Goal: Task Accomplishment & Management: Manage account settings

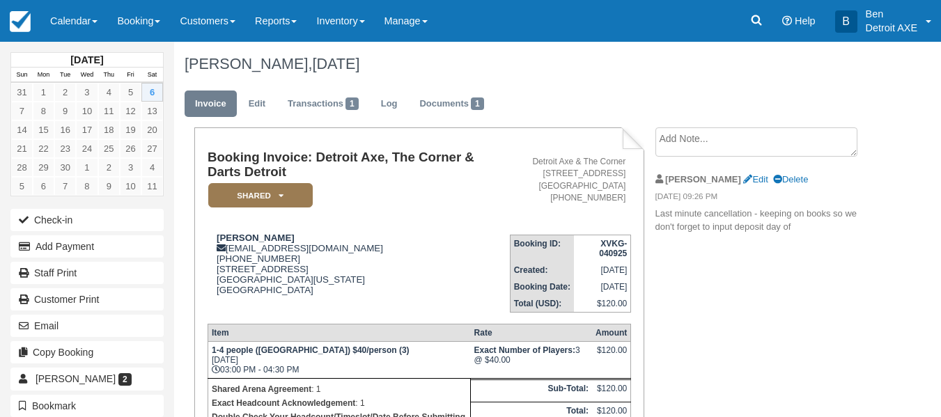
scroll to position [234, 0]
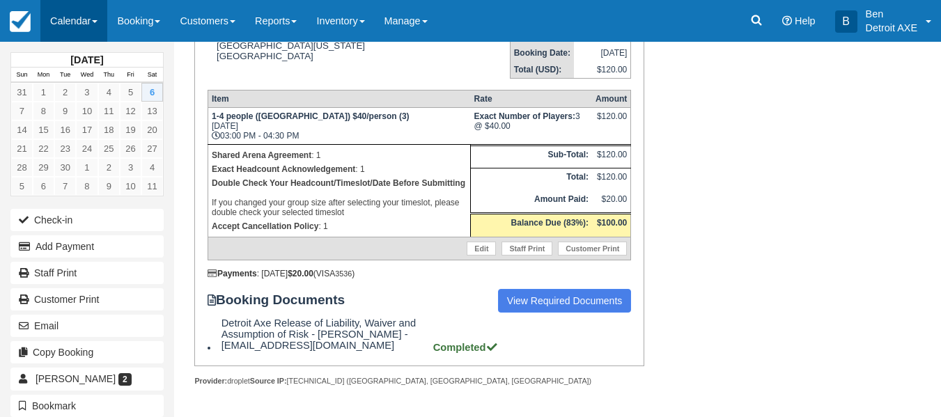
click at [72, 23] on link "Calendar" at bounding box center [73, 21] width 67 height 42
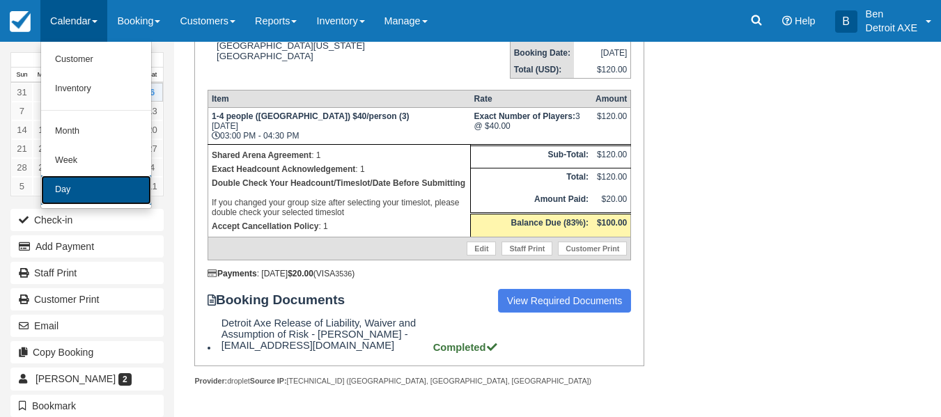
click at [72, 202] on link "Day" at bounding box center [96, 190] width 110 height 29
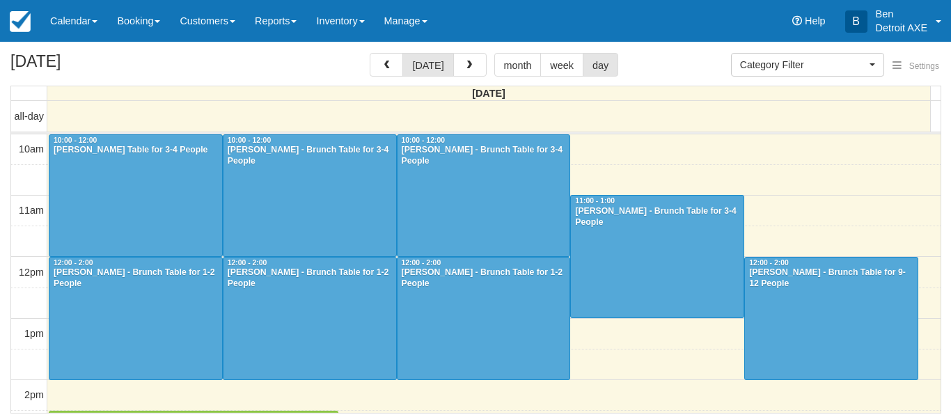
select select
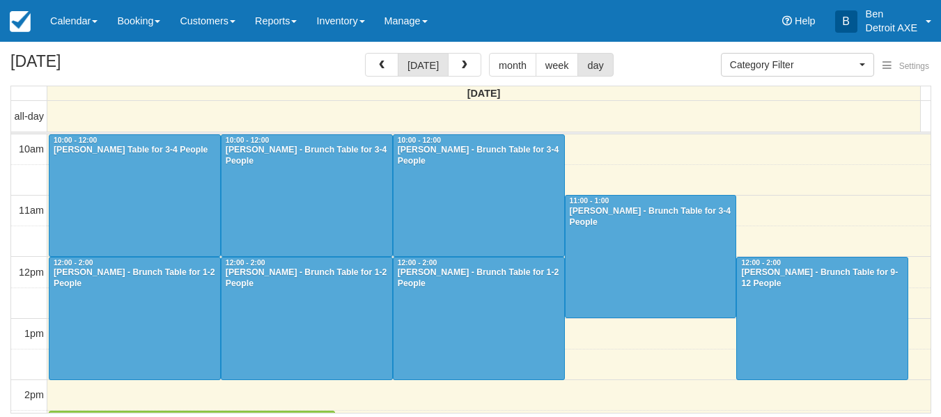
scroll to position [428, 0]
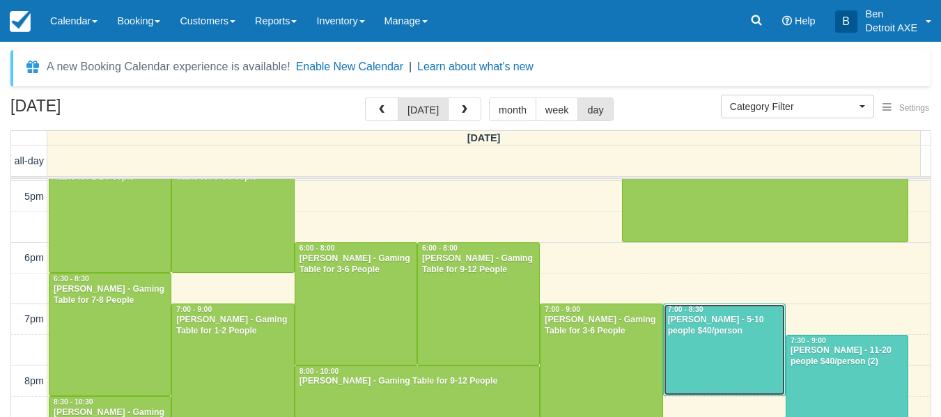
click at [673, 354] on div at bounding box center [724, 349] width 121 height 91
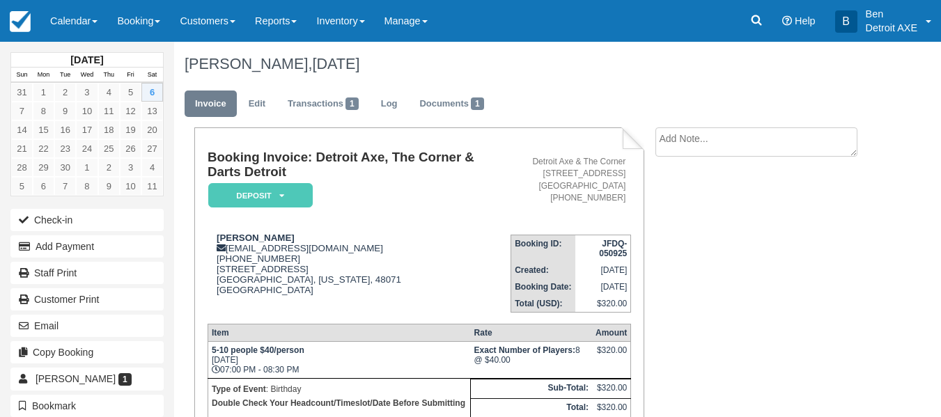
scroll to position [220, 0]
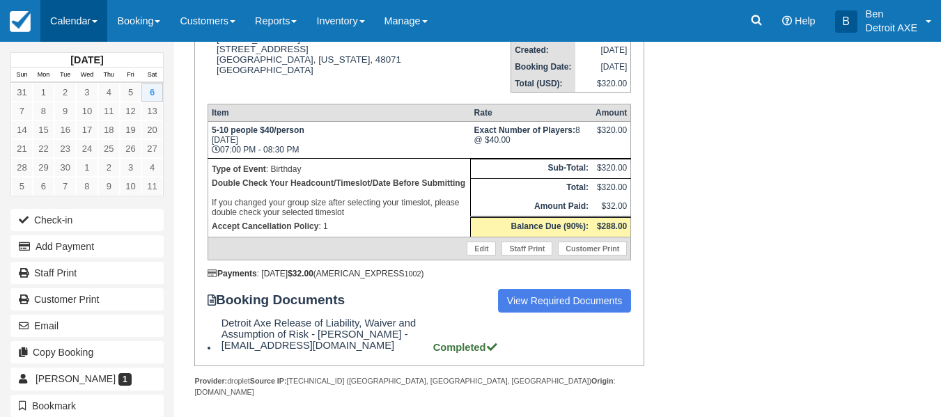
click at [59, 9] on link "Calendar" at bounding box center [73, 21] width 67 height 42
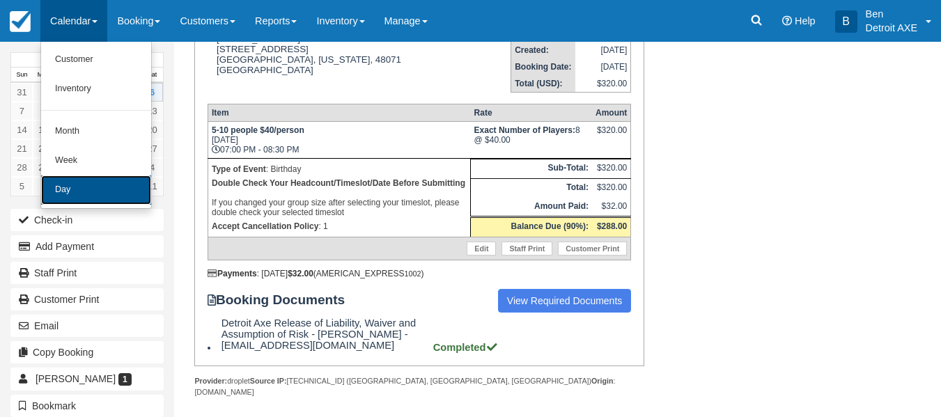
click at [72, 187] on link "Day" at bounding box center [96, 190] width 110 height 29
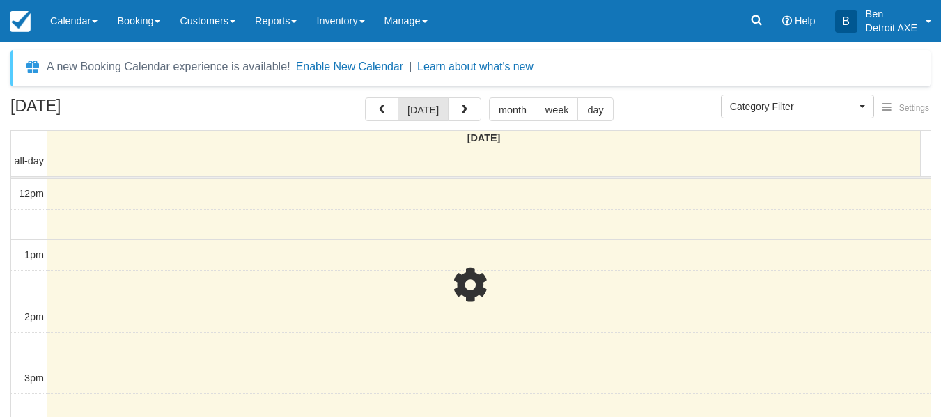
select select
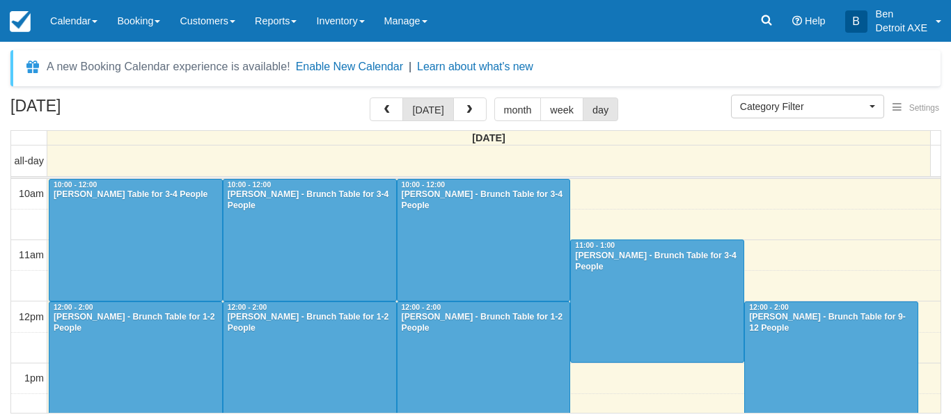
scroll to position [428, 0]
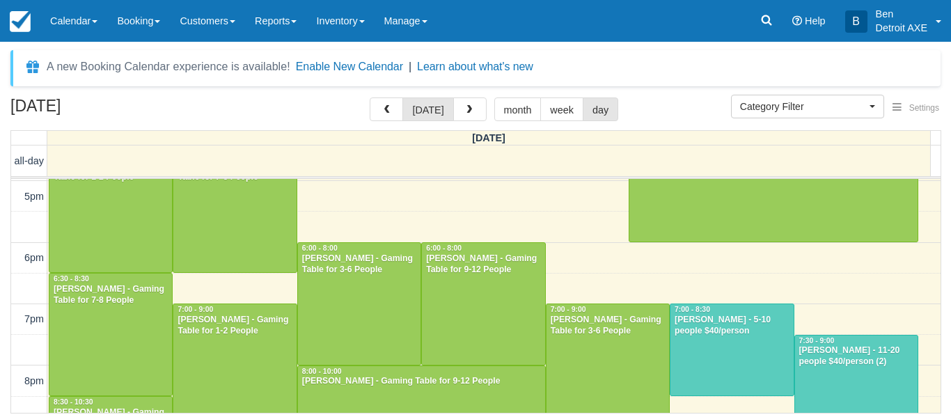
click at [178, 91] on div "A new Booking Calendar experience is available! Enable New Calendar | Learn abo…" at bounding box center [475, 233] width 931 height 367
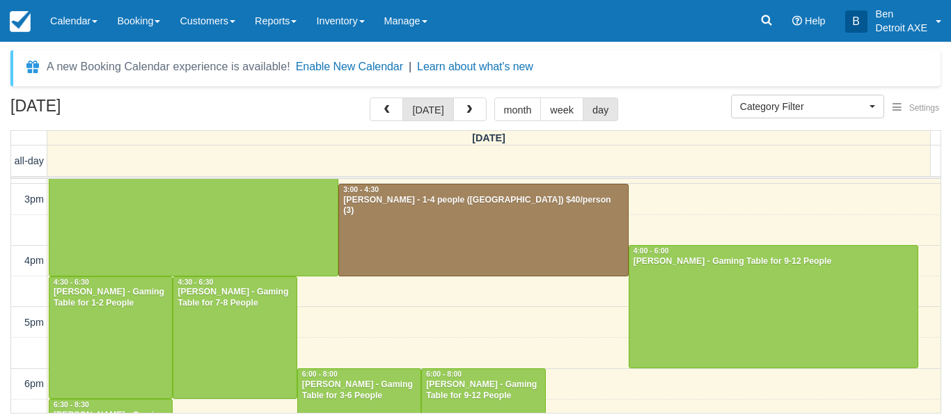
scroll to position [285, 0]
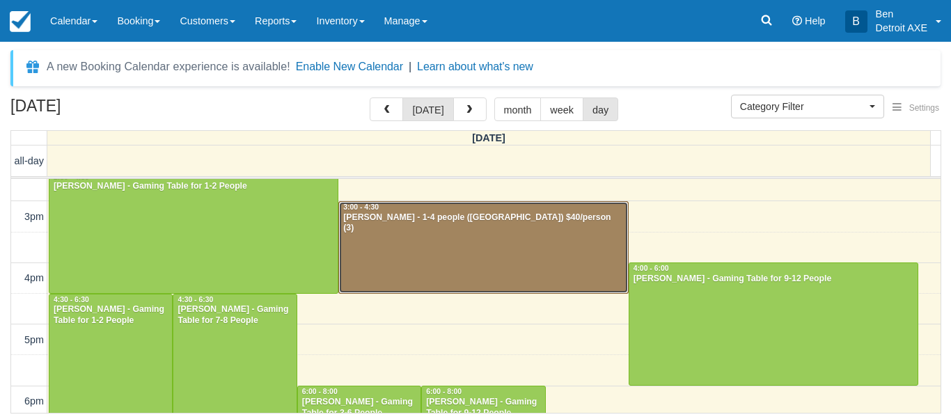
click at [378, 222] on div "[PERSON_NAME] - 1-4 people ([GEOGRAPHIC_DATA]) $40/person (3)" at bounding box center [483, 223] width 281 height 22
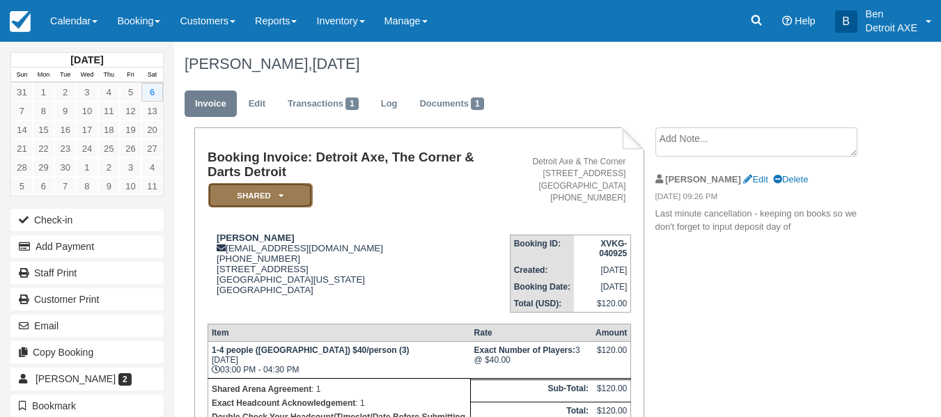
click at [258, 197] on em "SHARED" at bounding box center [260, 195] width 104 height 24
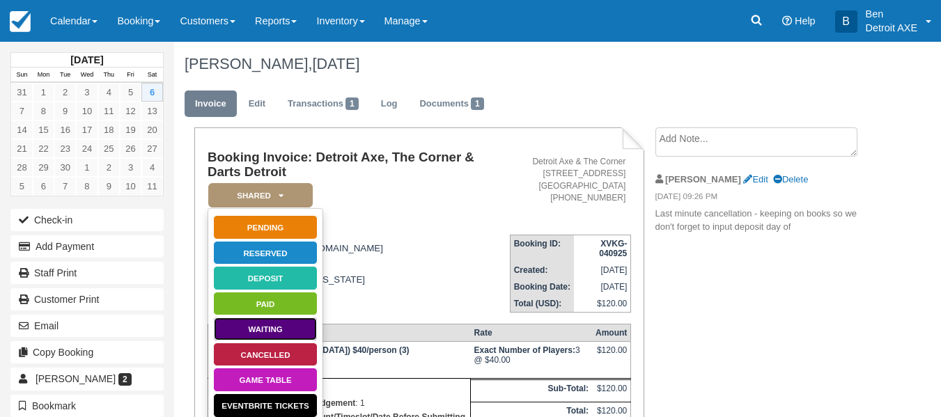
click at [293, 335] on link "Waiting" at bounding box center [265, 329] width 104 height 24
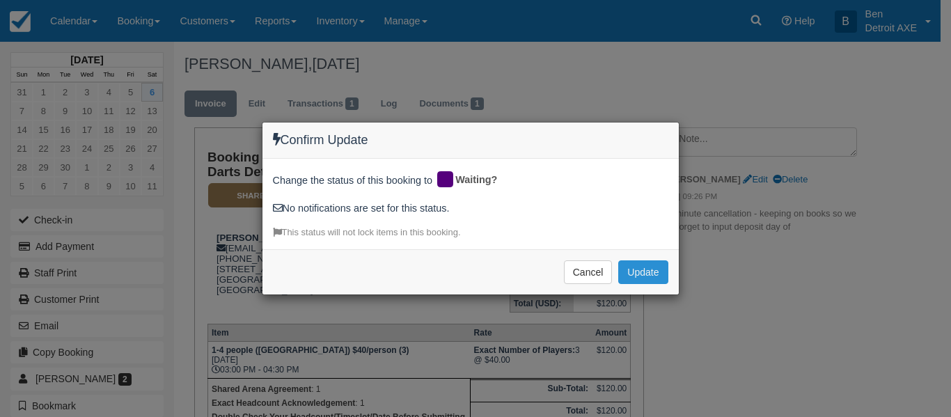
click at [633, 266] on button "Update" at bounding box center [642, 272] width 49 height 24
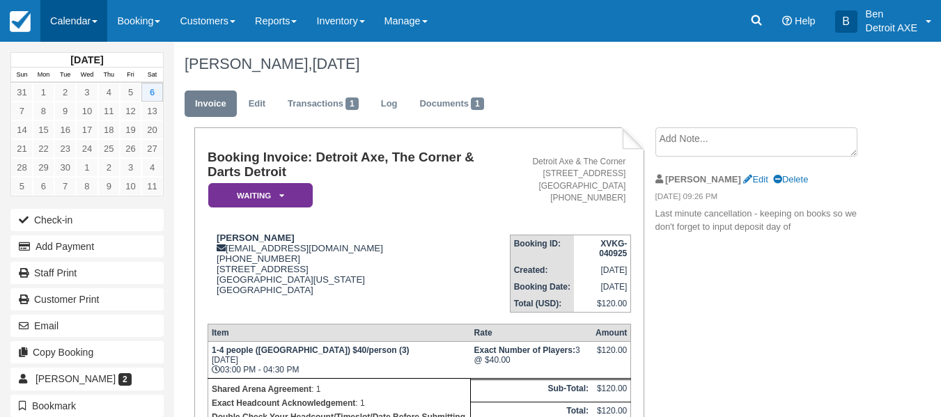
click at [52, 34] on link "Calendar" at bounding box center [73, 21] width 67 height 42
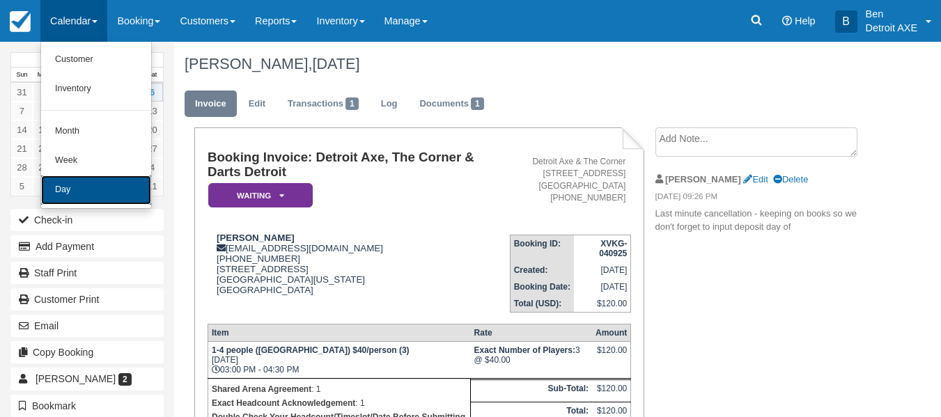
click at [77, 196] on link "Day" at bounding box center [96, 190] width 110 height 29
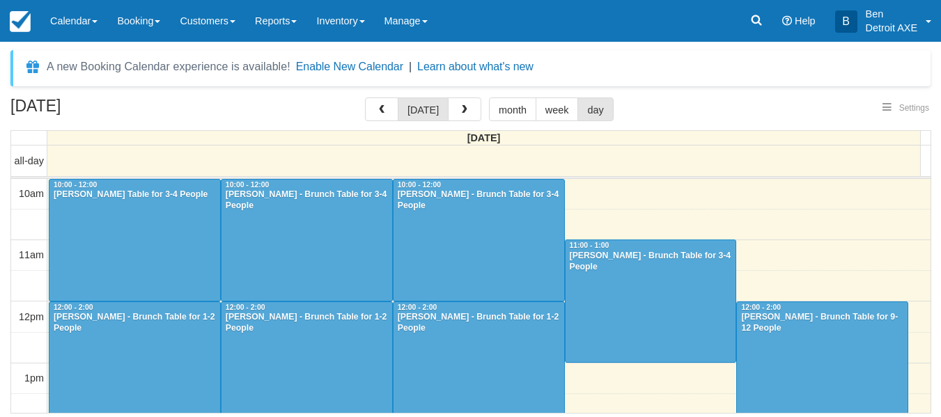
select select
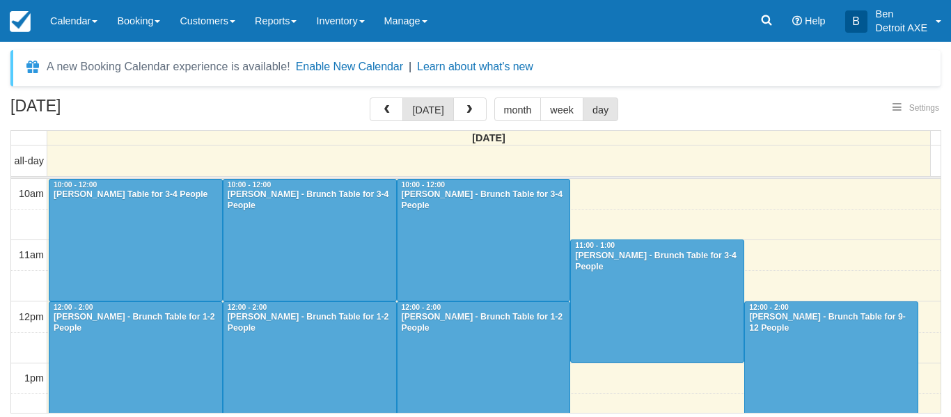
scroll to position [428, 0]
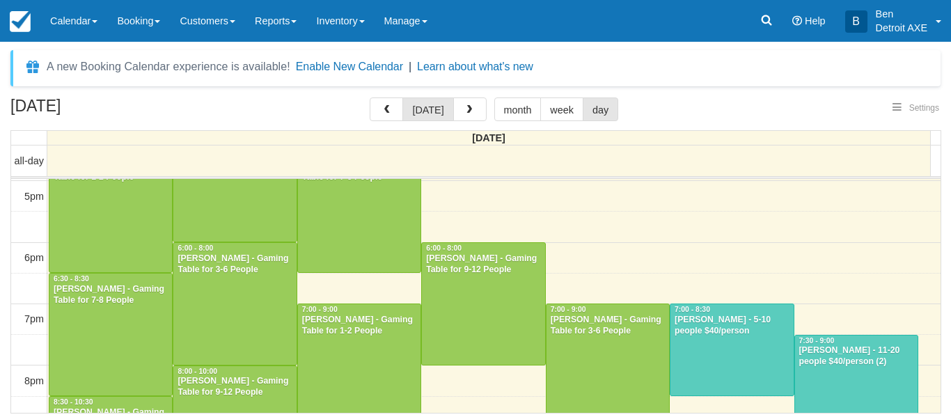
select select
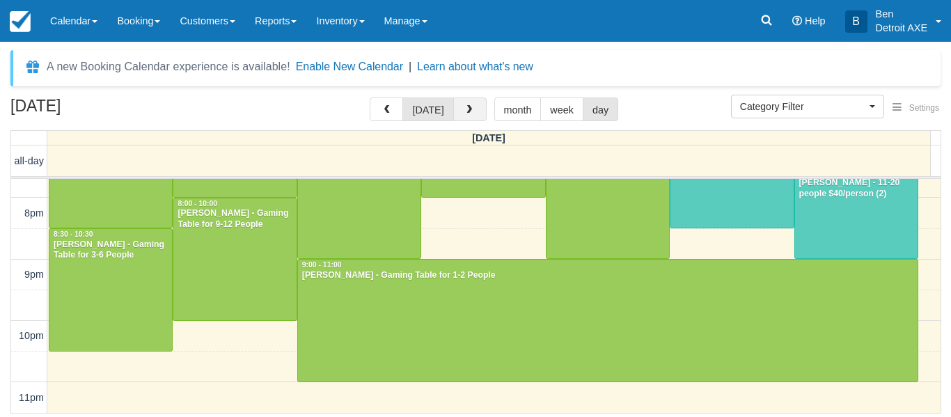
click at [478, 114] on button "button" at bounding box center [469, 110] width 33 height 24
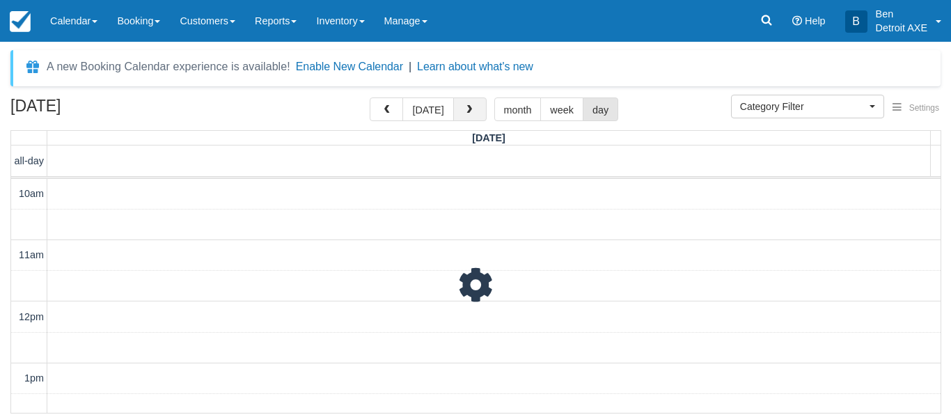
scroll to position [554, 0]
